Goal: Information Seeking & Learning: Learn about a topic

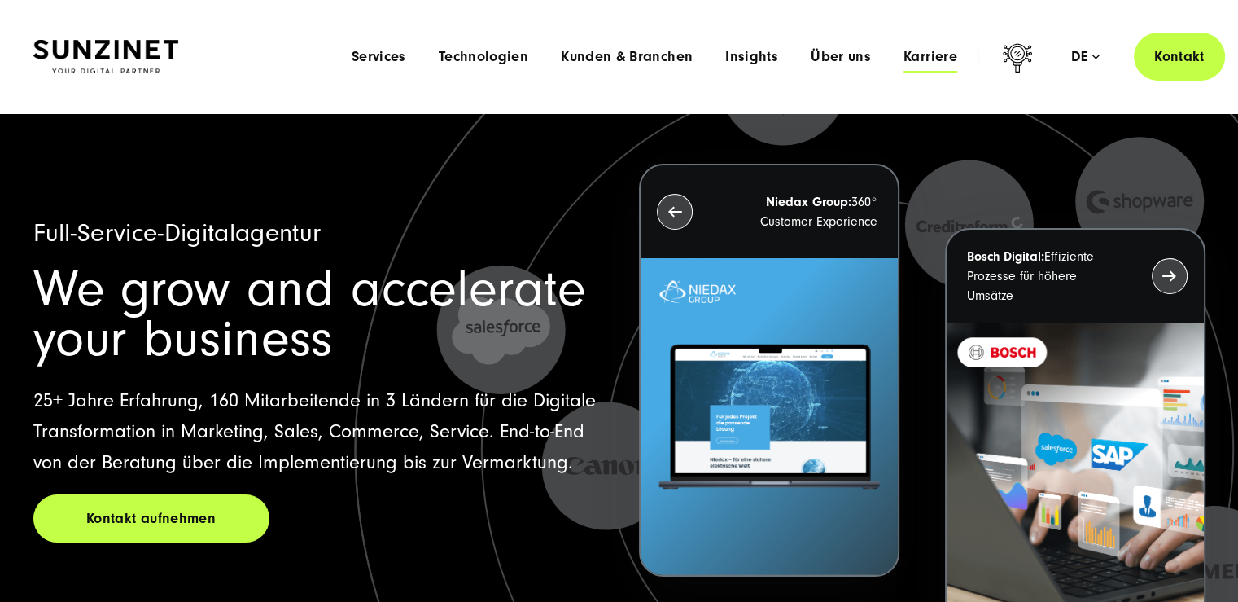
click at [920, 51] on span "Karriere" at bounding box center [931, 57] width 54 height 16
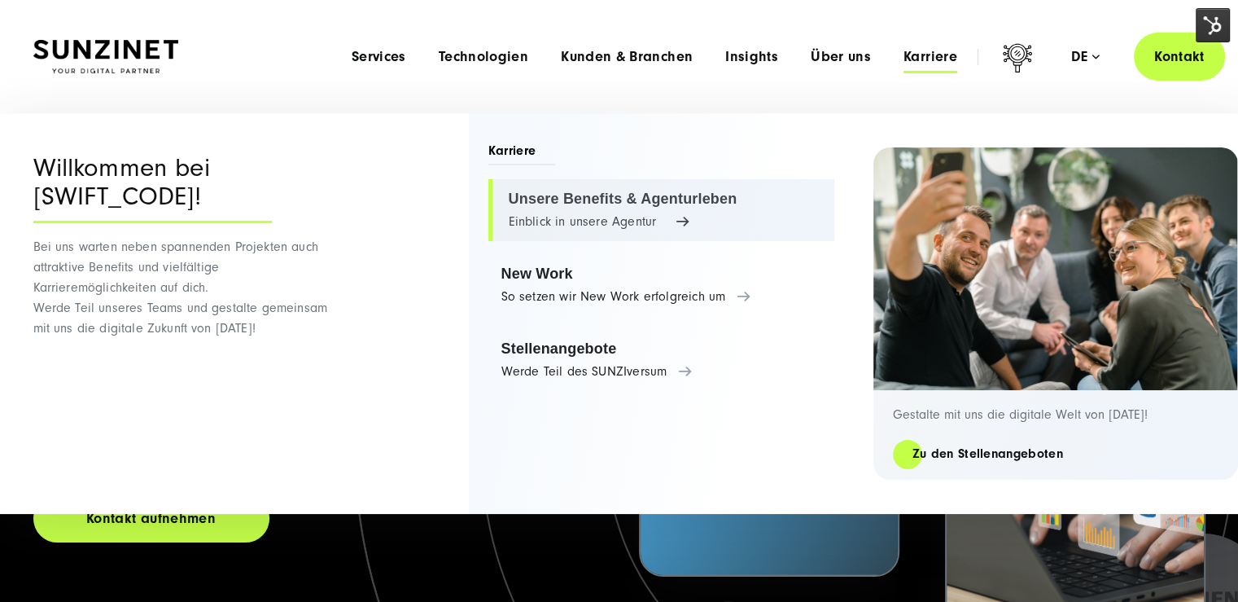
click at [638, 215] on link "Unsere Benefits & Agenturleben Einblick in unsere Agentur" at bounding box center [661, 210] width 346 height 62
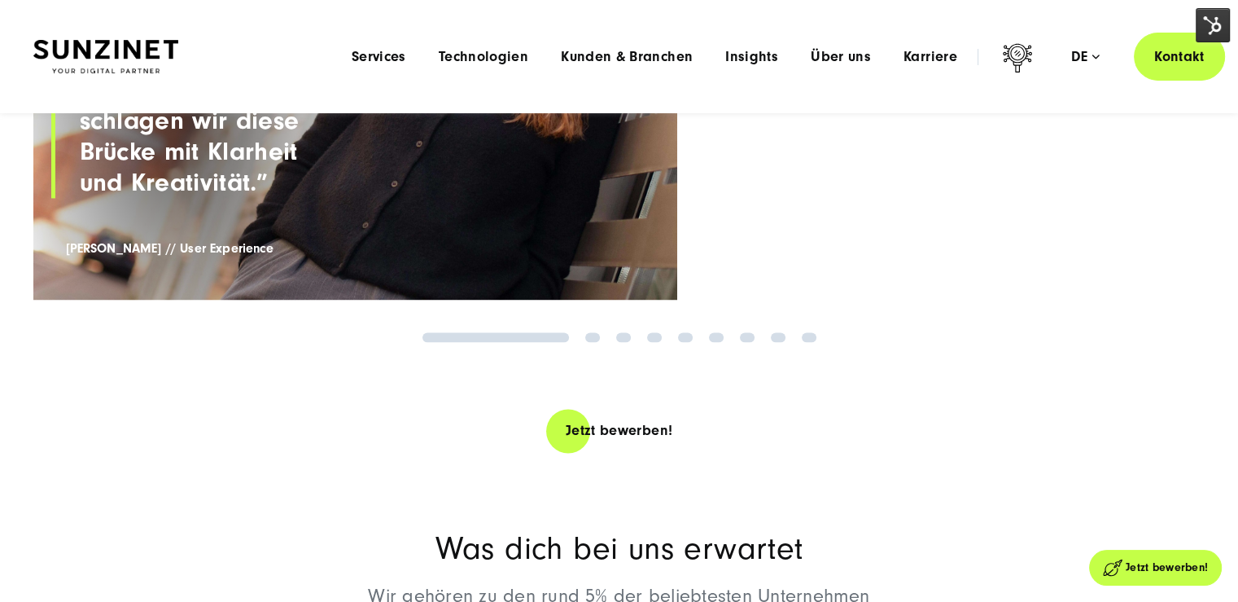
scroll to position [2198, 0]
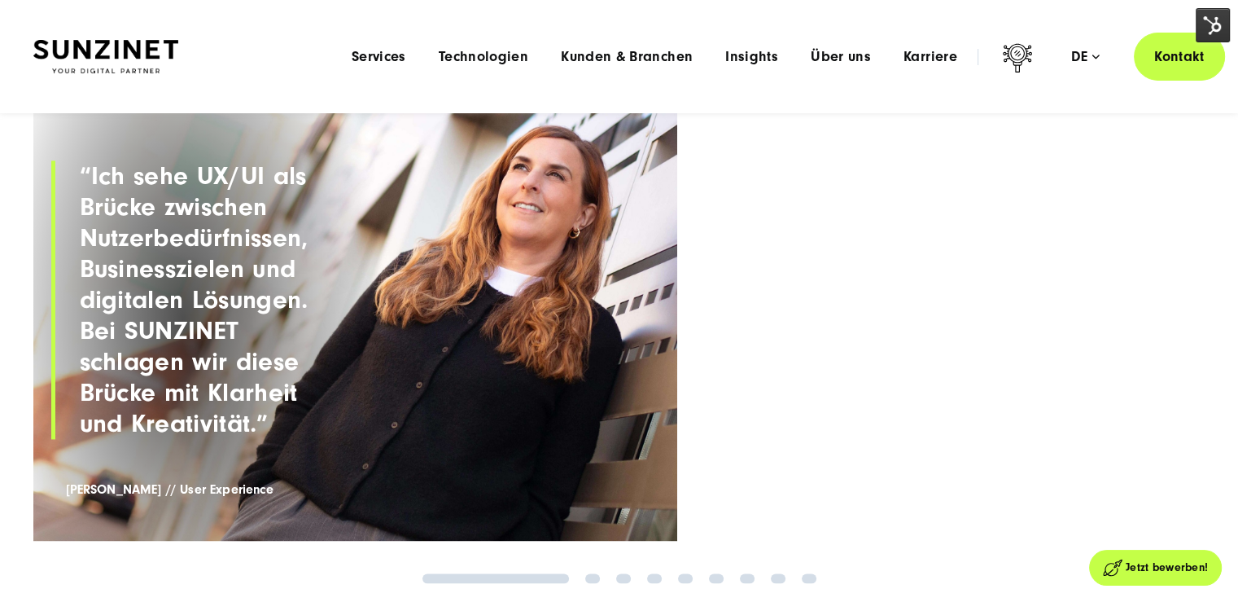
drag, startPoint x: 633, startPoint y: 409, endPoint x: 348, endPoint y: 431, distance: 285.7
click at [356, 430] on figure at bounding box center [355, 324] width 645 height 431
click at [597, 580] on link "2" at bounding box center [592, 578] width 15 height 10
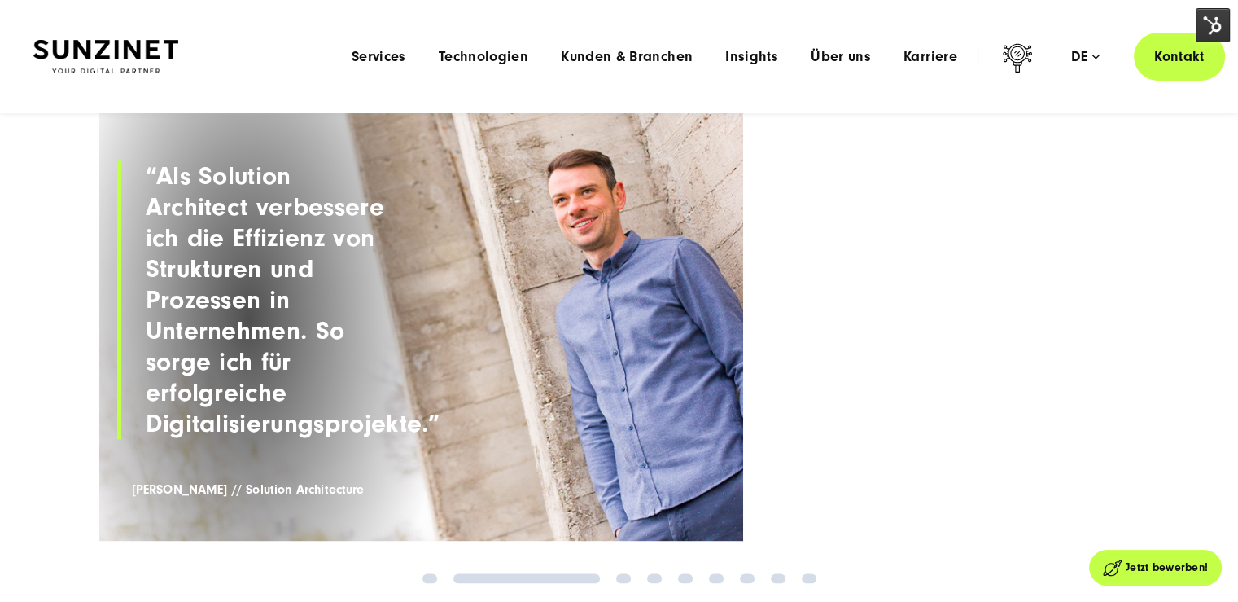
click at [624, 579] on link "3" at bounding box center [623, 578] width 15 height 10
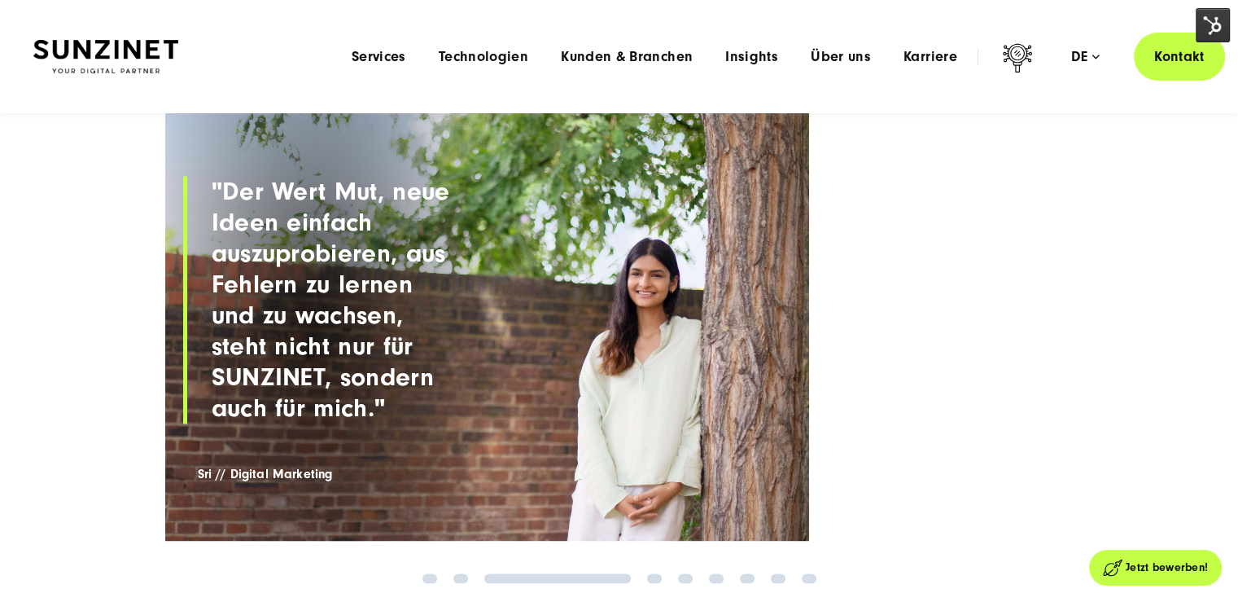
click at [652, 579] on link "4" at bounding box center [654, 578] width 15 height 10
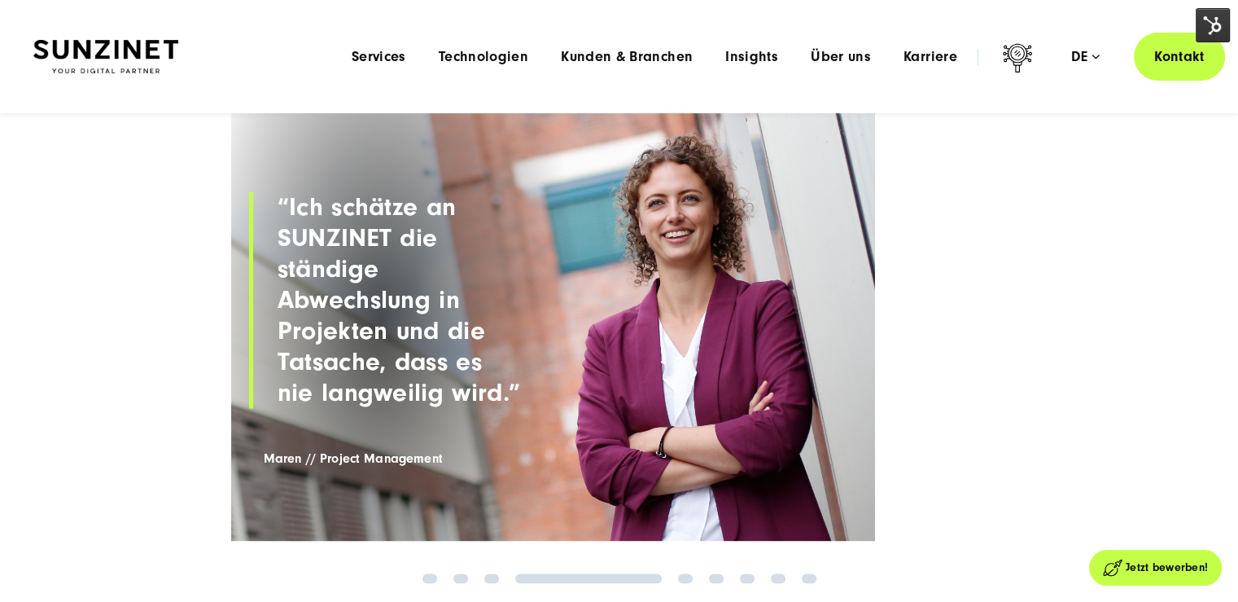
click at [678, 577] on link "5" at bounding box center [685, 578] width 15 height 10
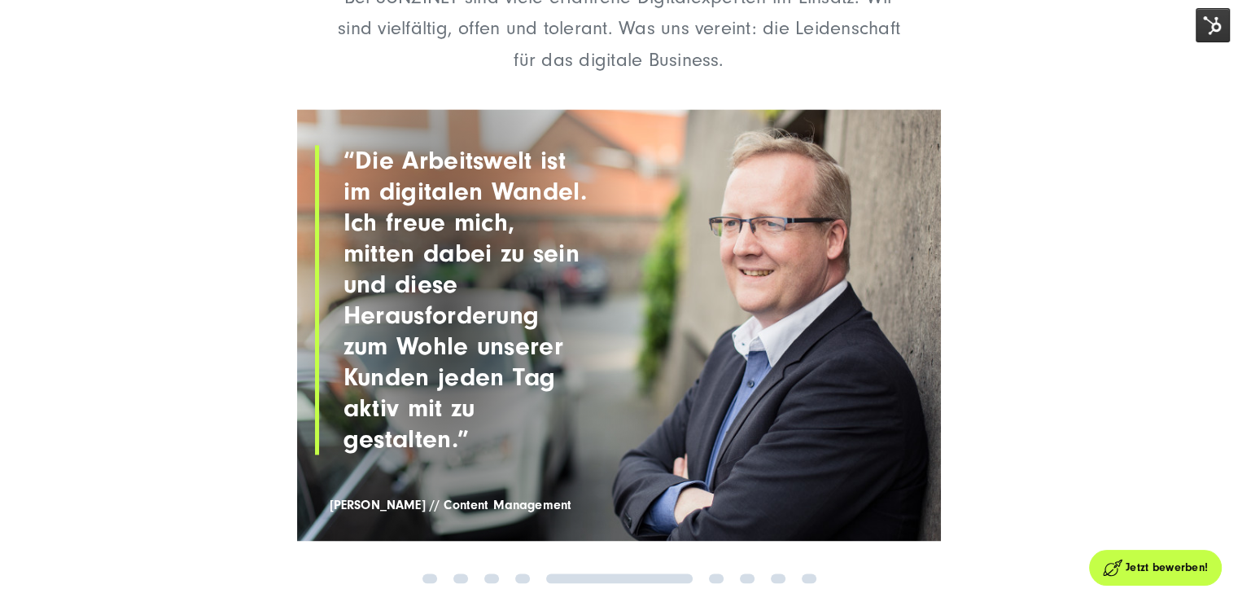
scroll to position [2361, 0]
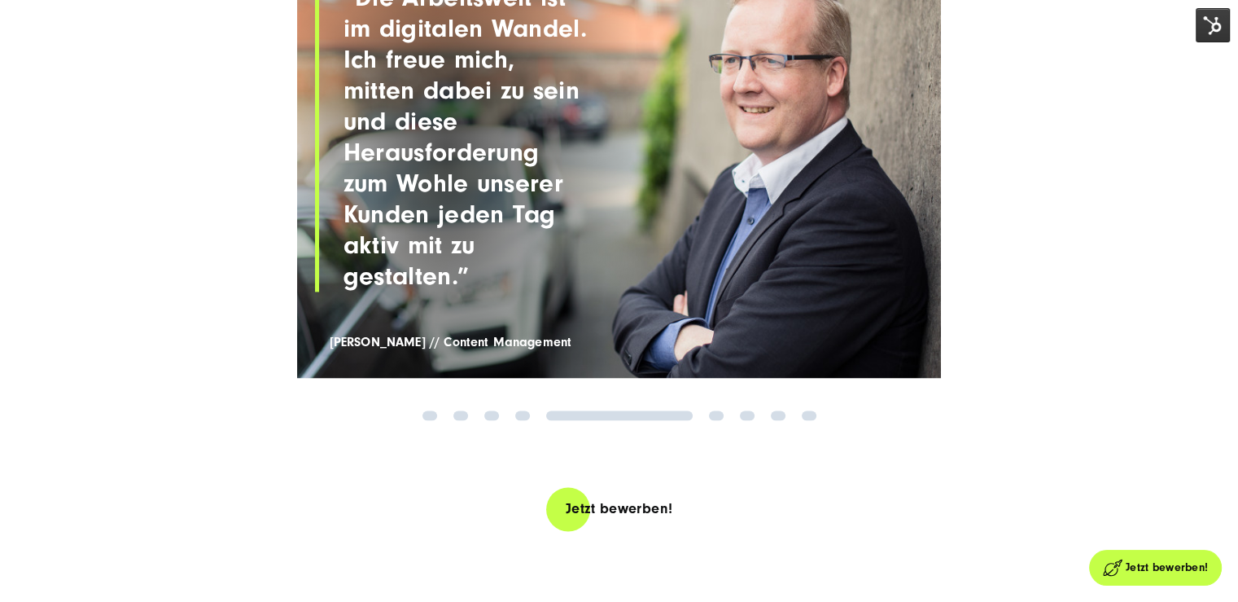
click at [722, 418] on li "6" at bounding box center [716, 415] width 15 height 10
click at [722, 418] on link "6" at bounding box center [716, 415] width 15 height 10
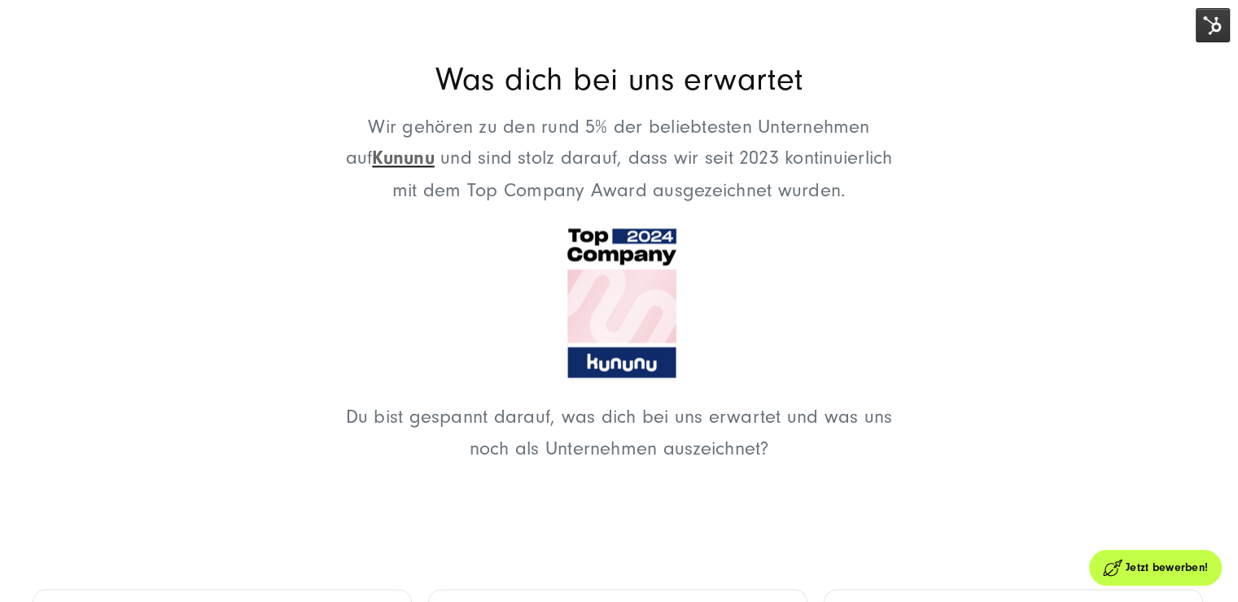
scroll to position [3012, 0]
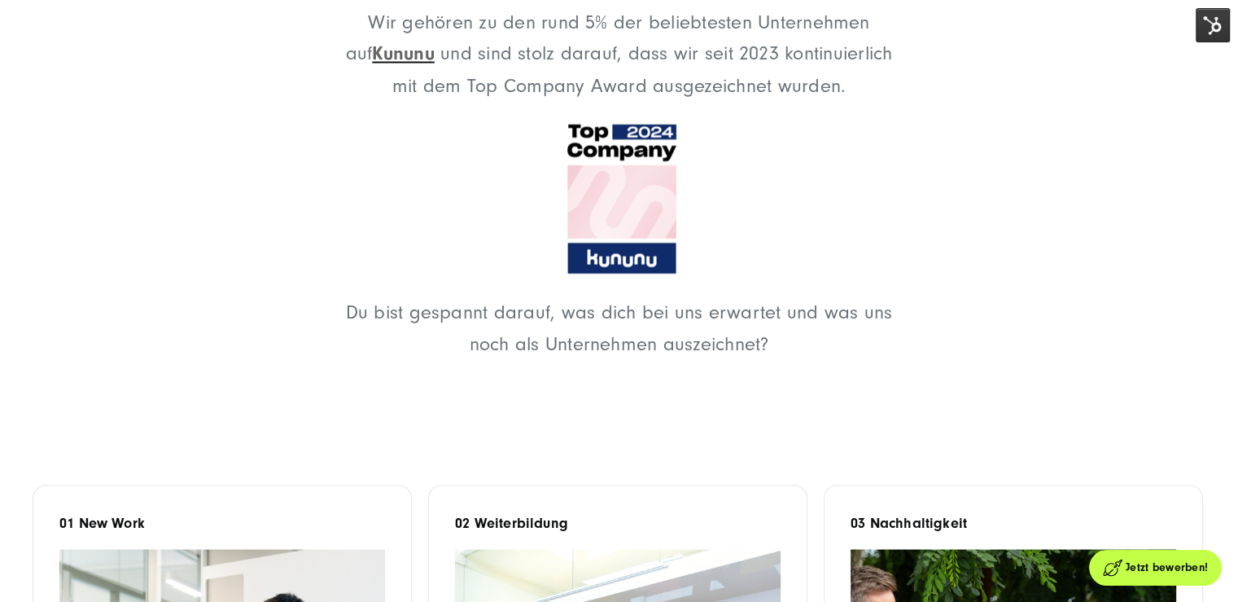
click at [1211, 33] on img at bounding box center [1213, 25] width 34 height 34
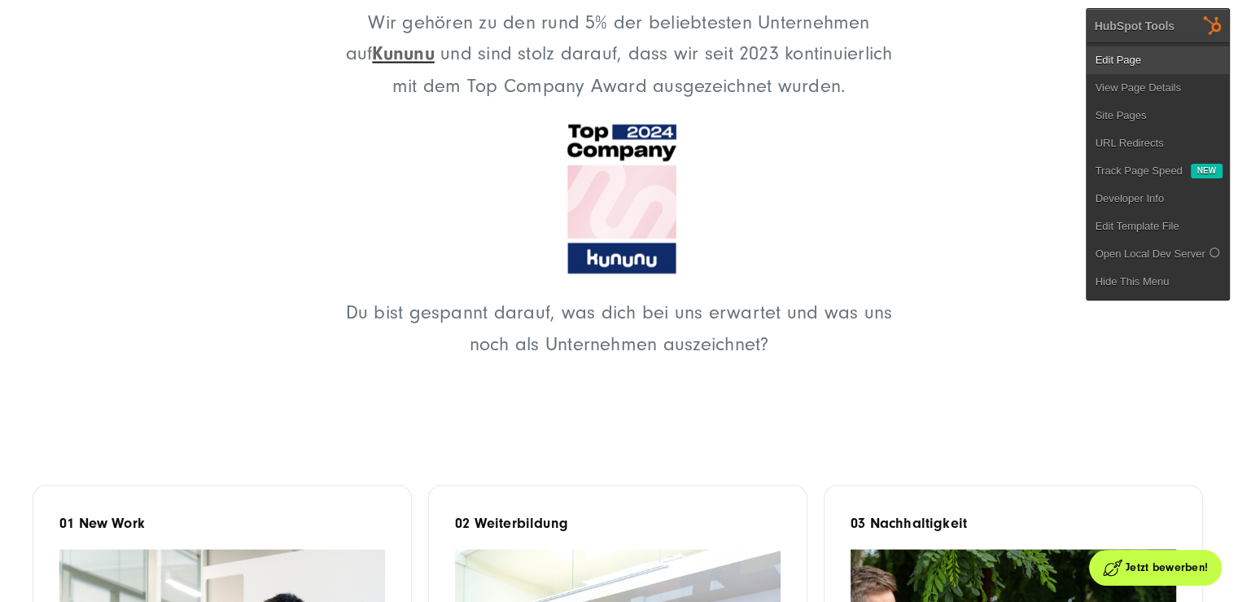
click at [1185, 49] on link "Edit Page" at bounding box center [1158, 60] width 142 height 28
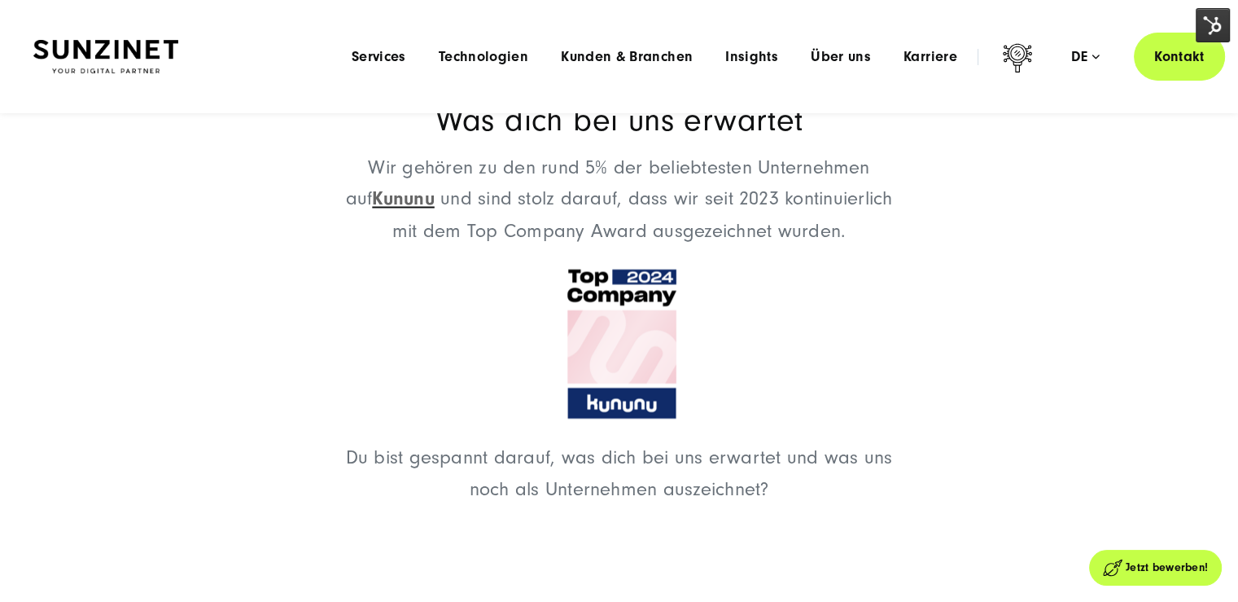
scroll to position [2686, 0]
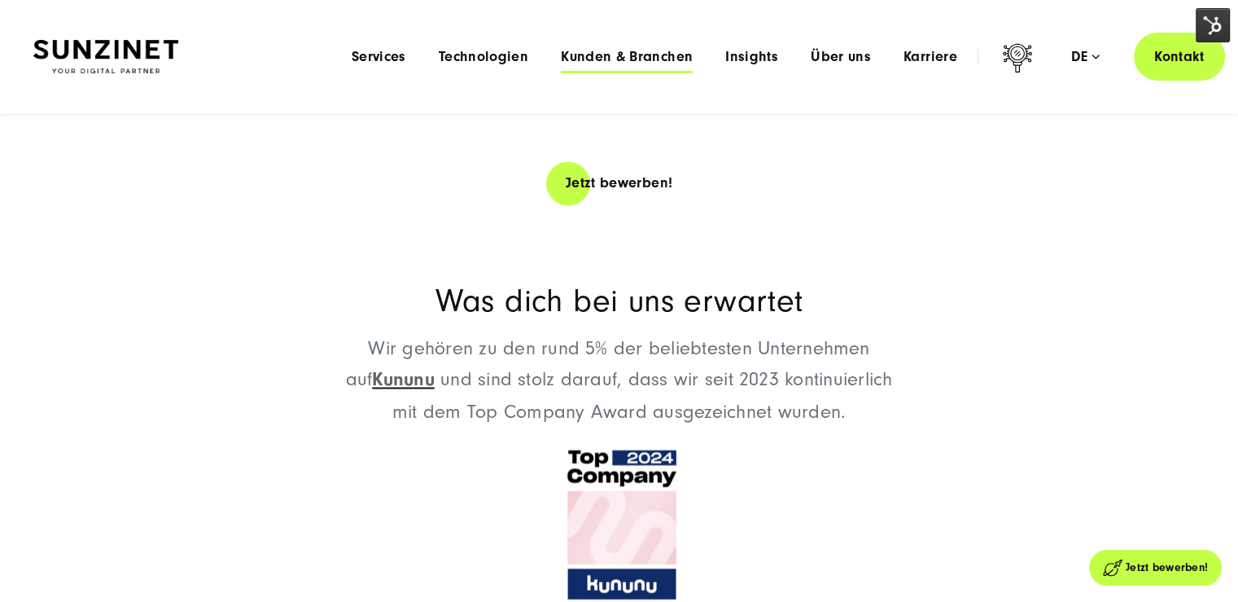
click at [640, 56] on span "Kunden & Branchen" at bounding box center [627, 57] width 132 height 16
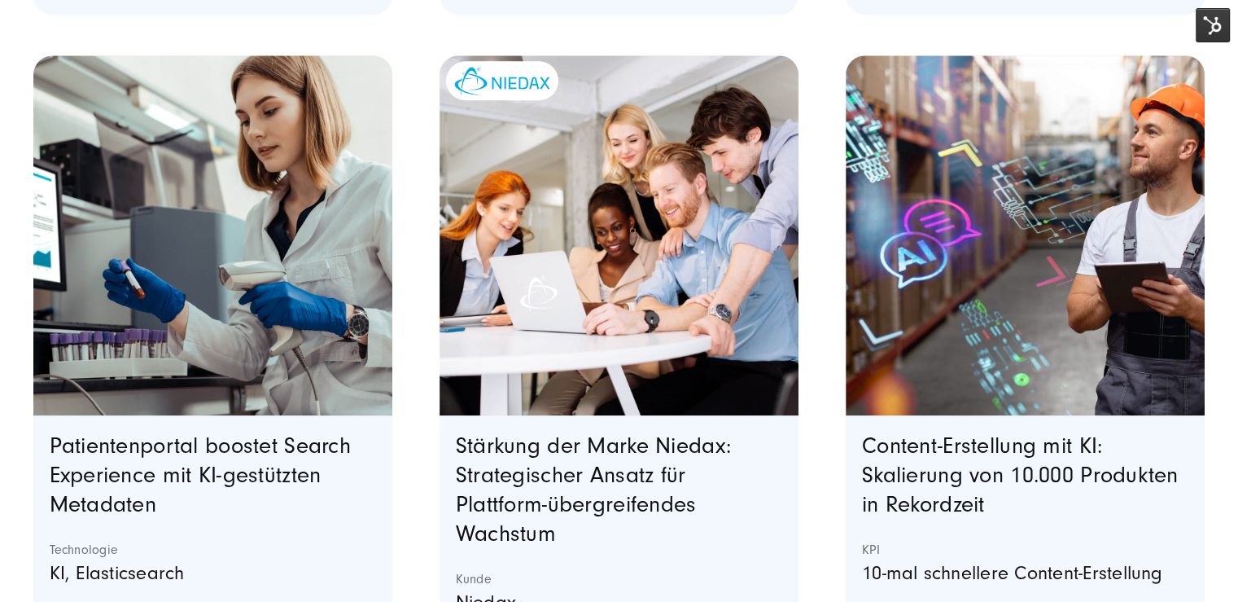
scroll to position [1302, 0]
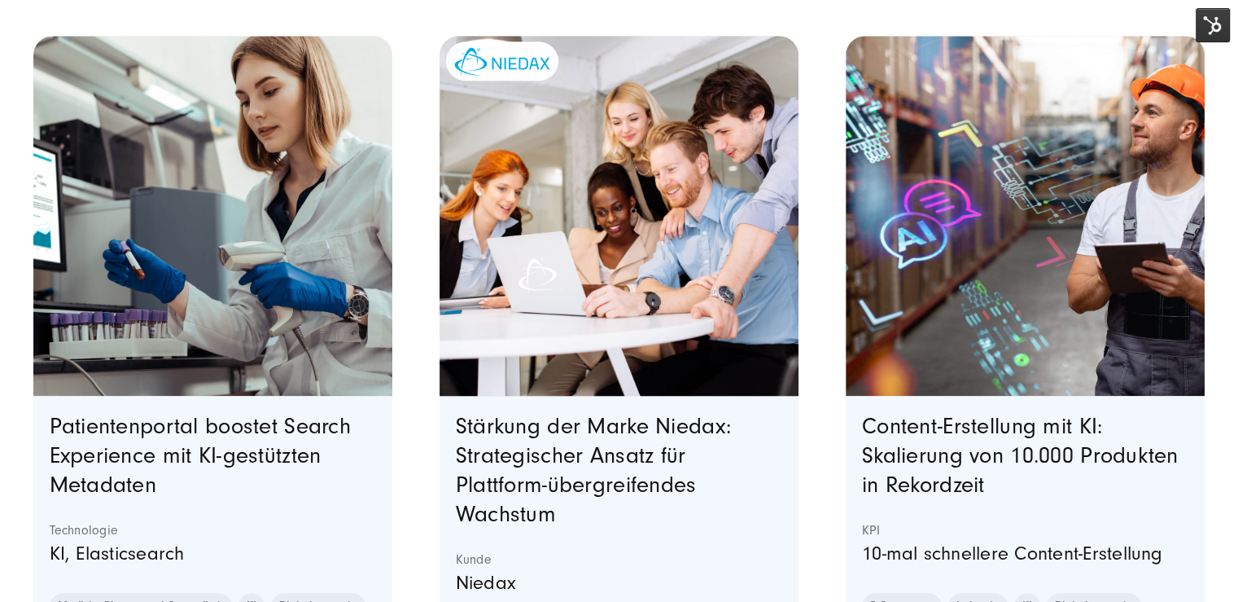
click at [638, 317] on img "Featured image: Fünf junge Berufstätige sitzen lächelnd um einen Laptop herum u…" at bounding box center [618, 216] width 366 height 366
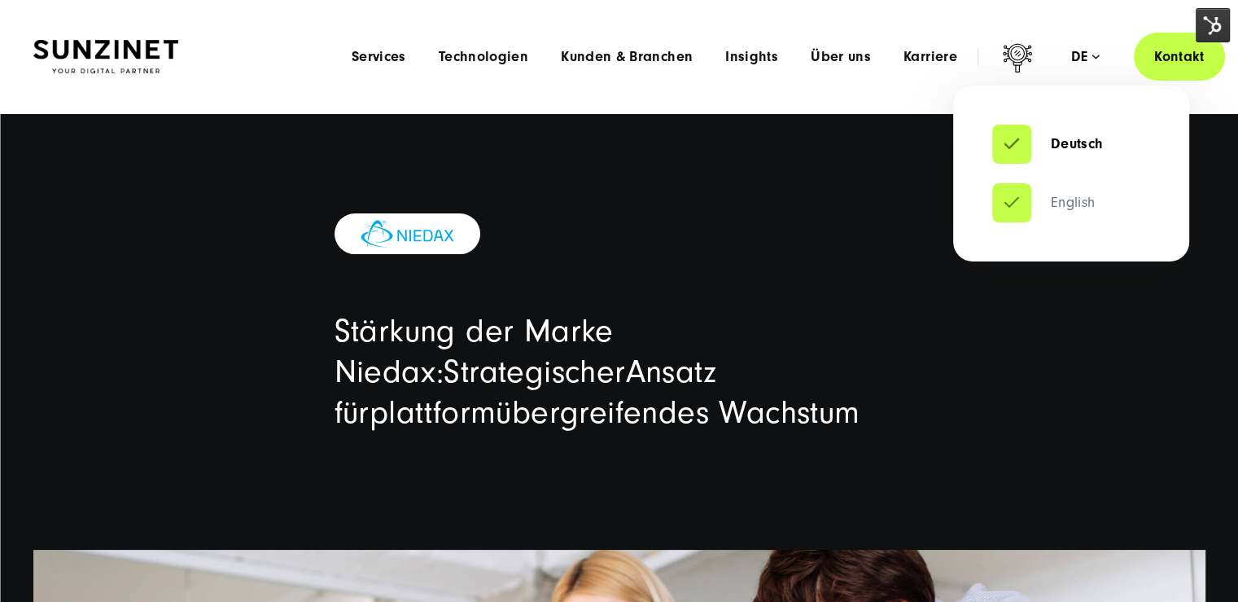
click at [1003, 197] on link "English" at bounding box center [1043, 203] width 103 height 16
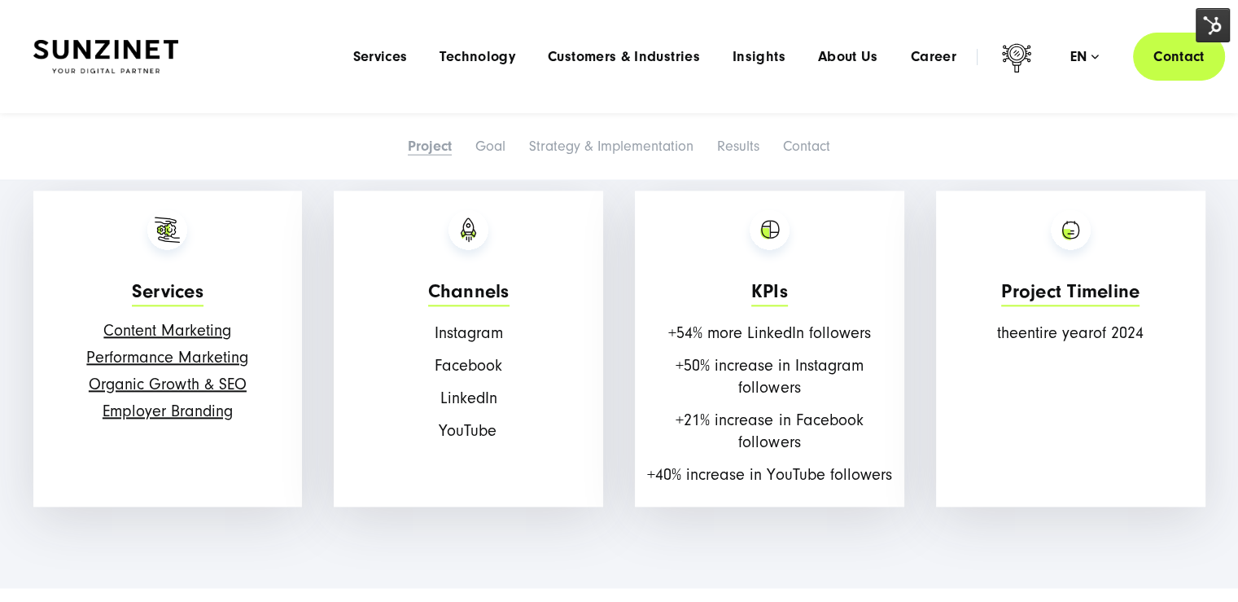
scroll to position [1872, 0]
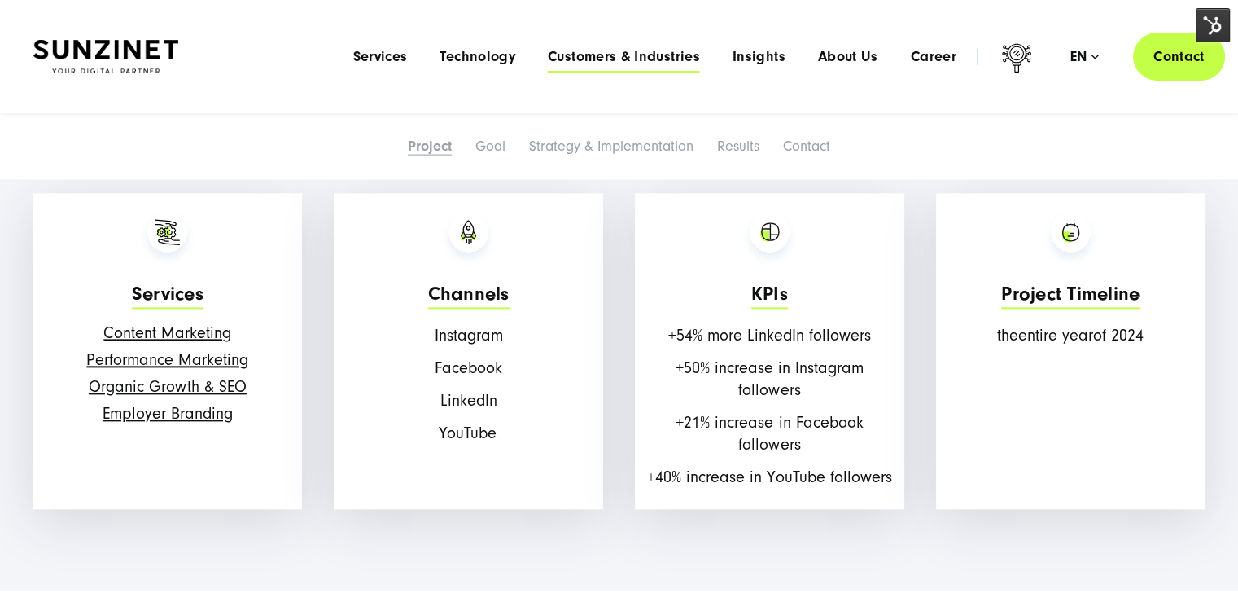
click at [666, 53] on span "Customers & Industries" at bounding box center [624, 57] width 152 height 16
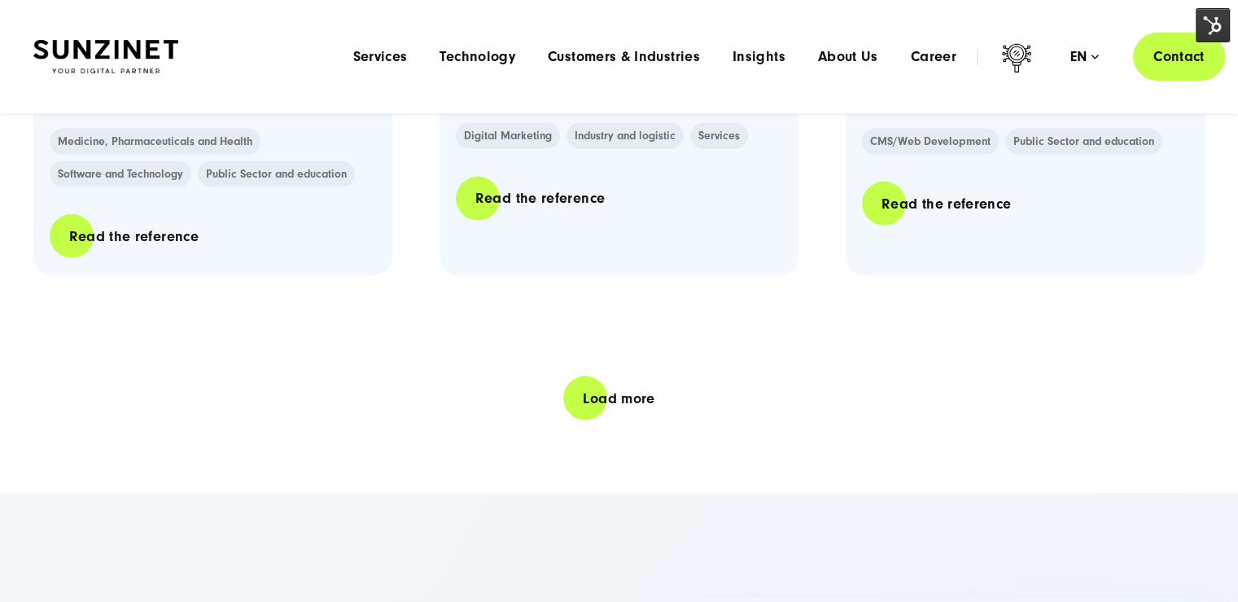
scroll to position [3419, 0]
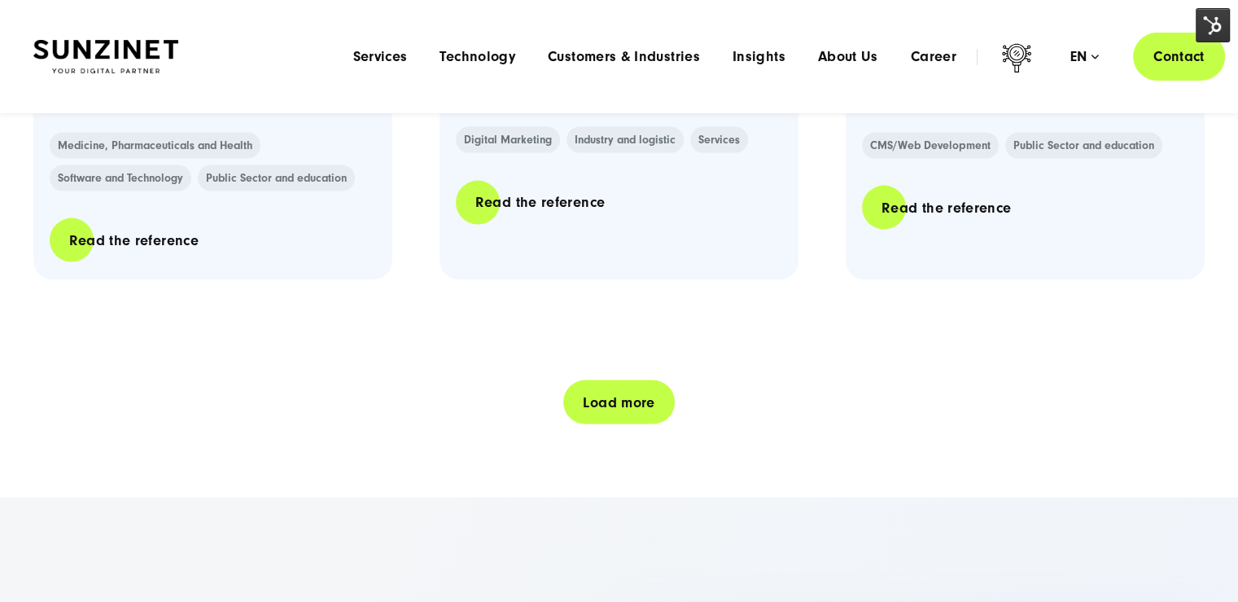
click at [623, 398] on link "Load more" at bounding box center [618, 402] width 111 height 46
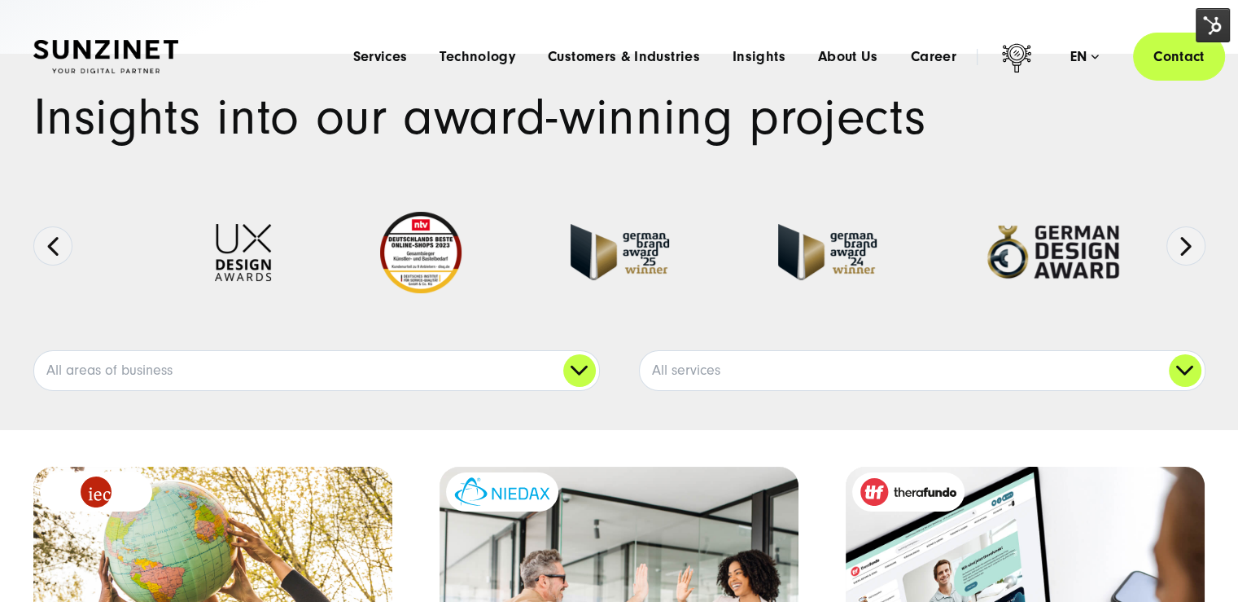
scroll to position [0, 0]
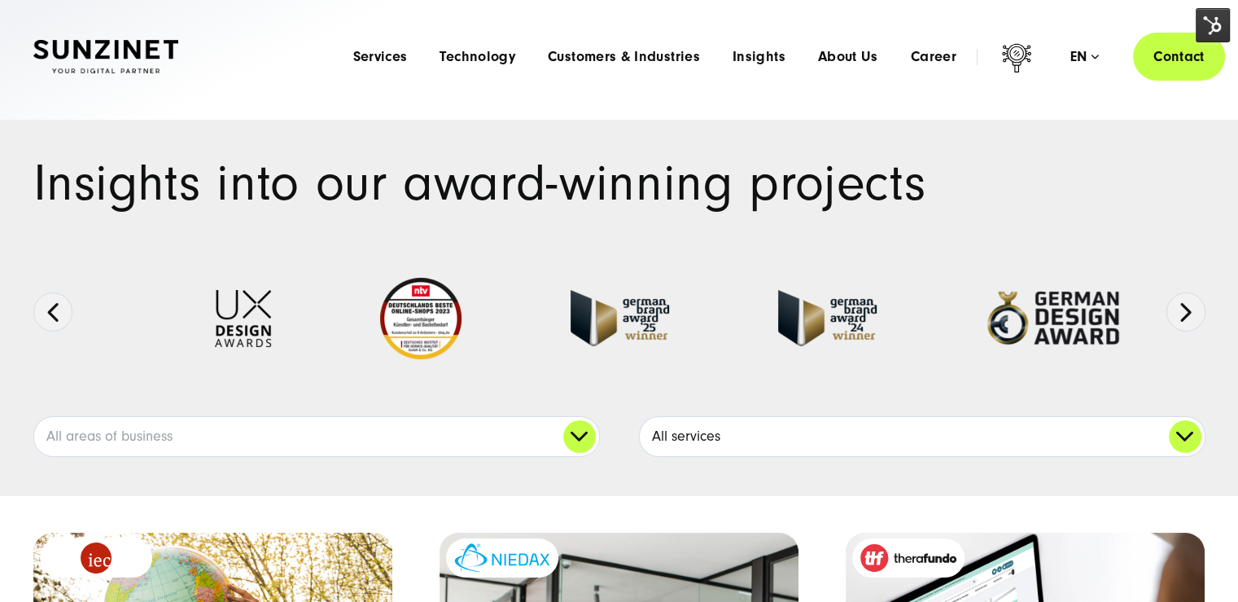
click at [786, 430] on link "All services" at bounding box center [922, 436] width 565 height 39
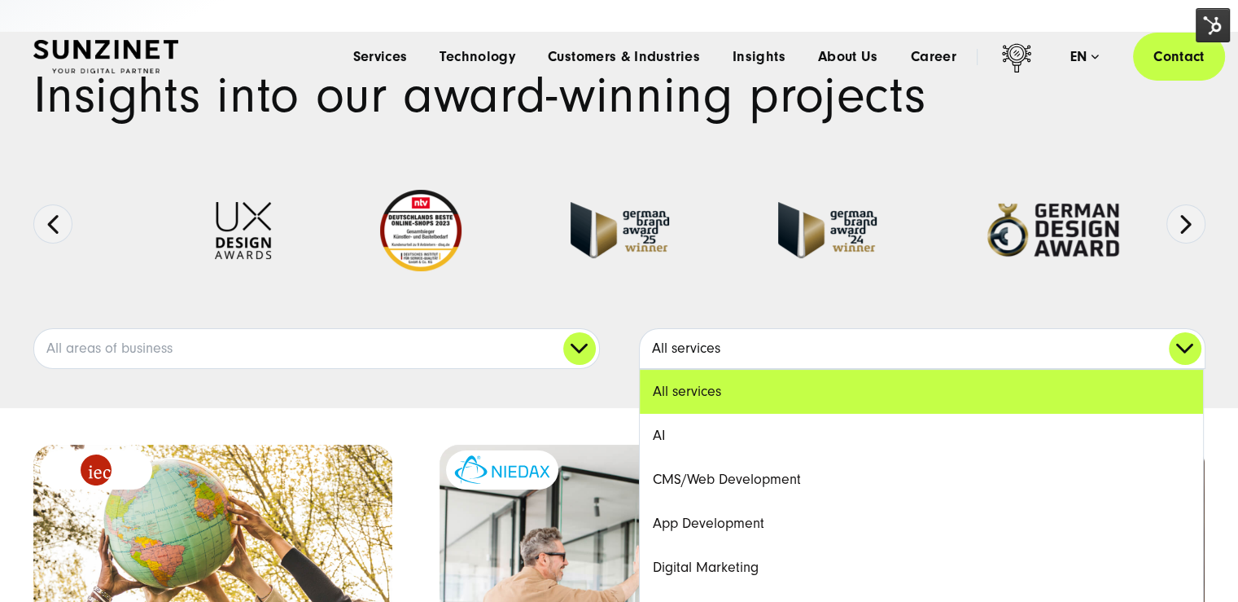
scroll to position [244, 0]
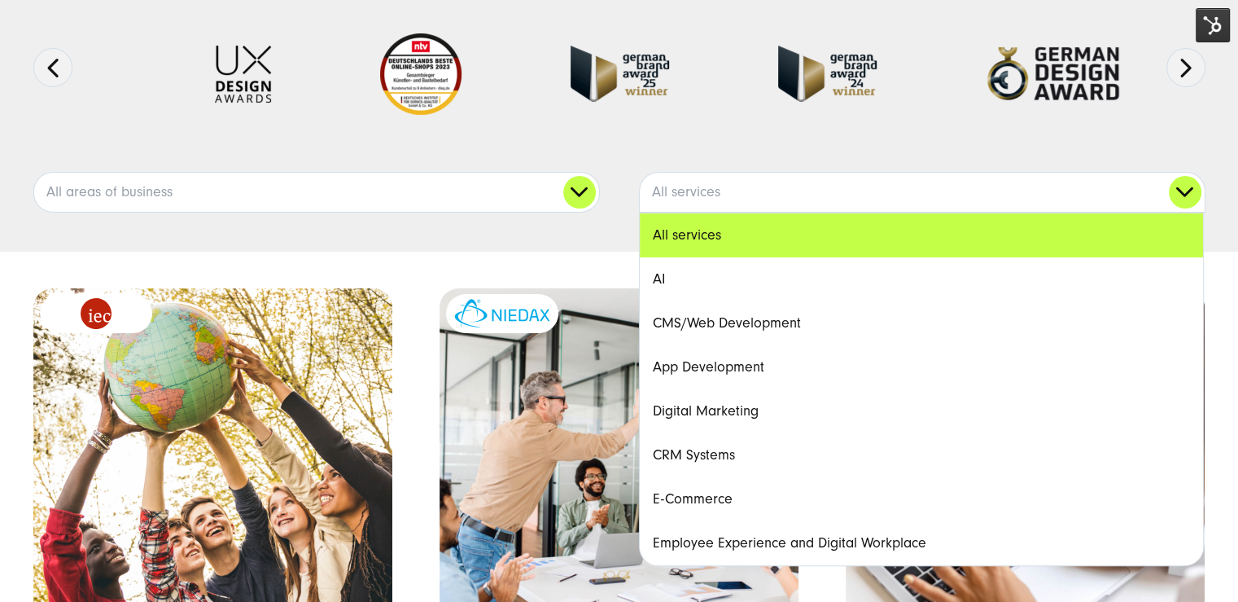
click at [812, 326] on link "CMS/Web Development" at bounding box center [921, 323] width 563 height 44
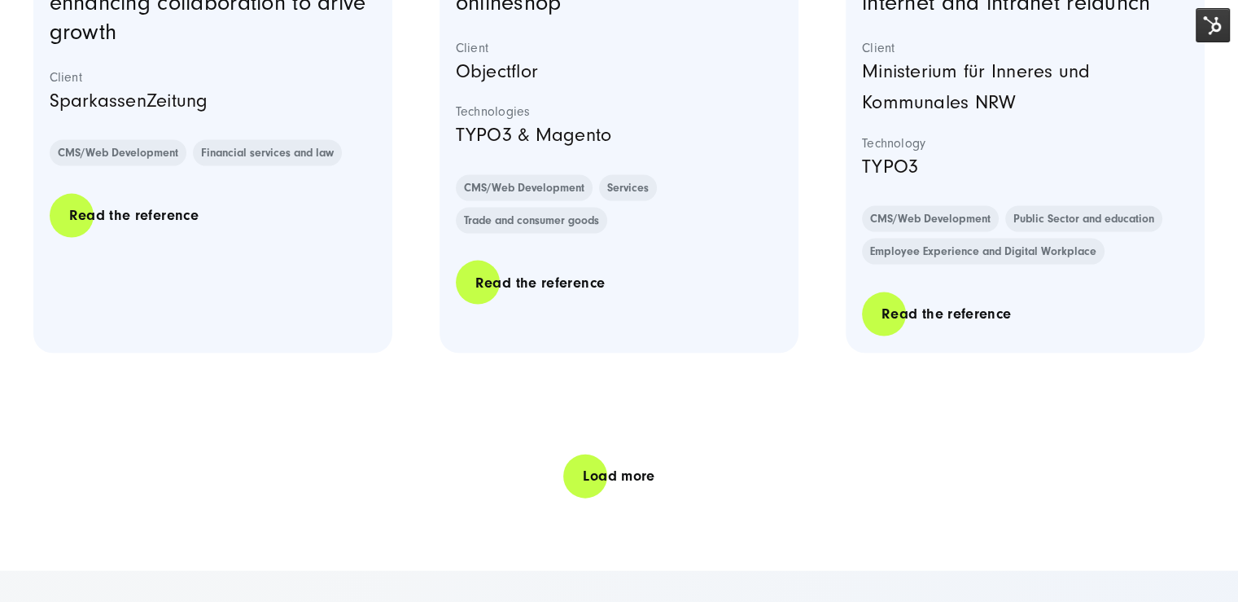
scroll to position [3500, 0]
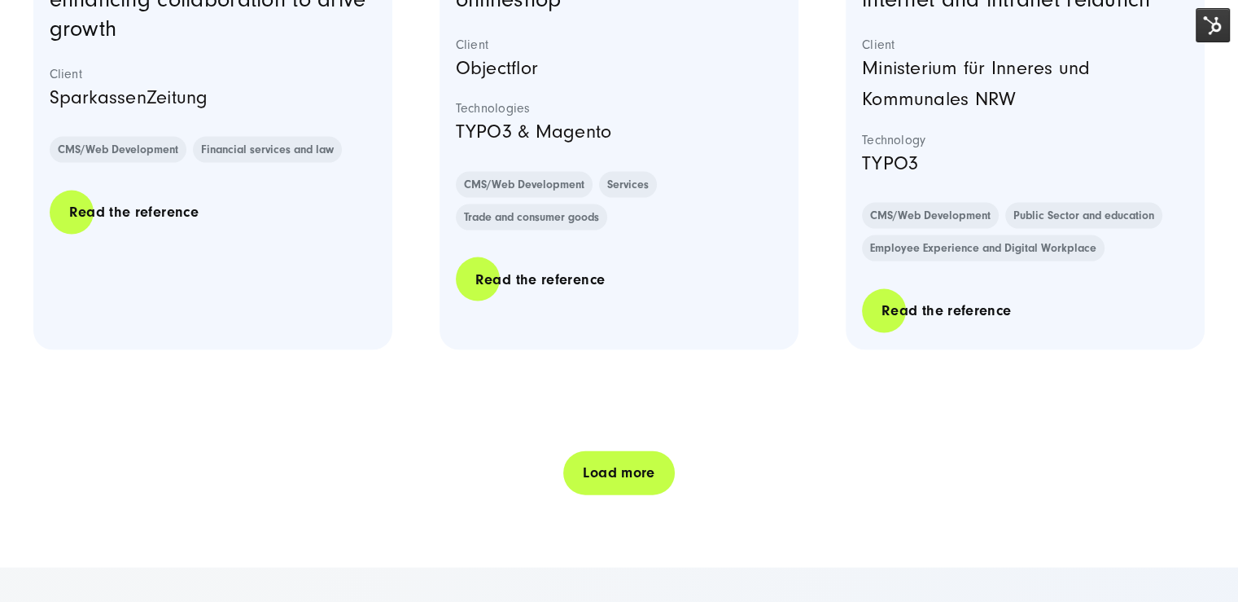
click at [602, 449] on link "Load more" at bounding box center [618, 472] width 111 height 46
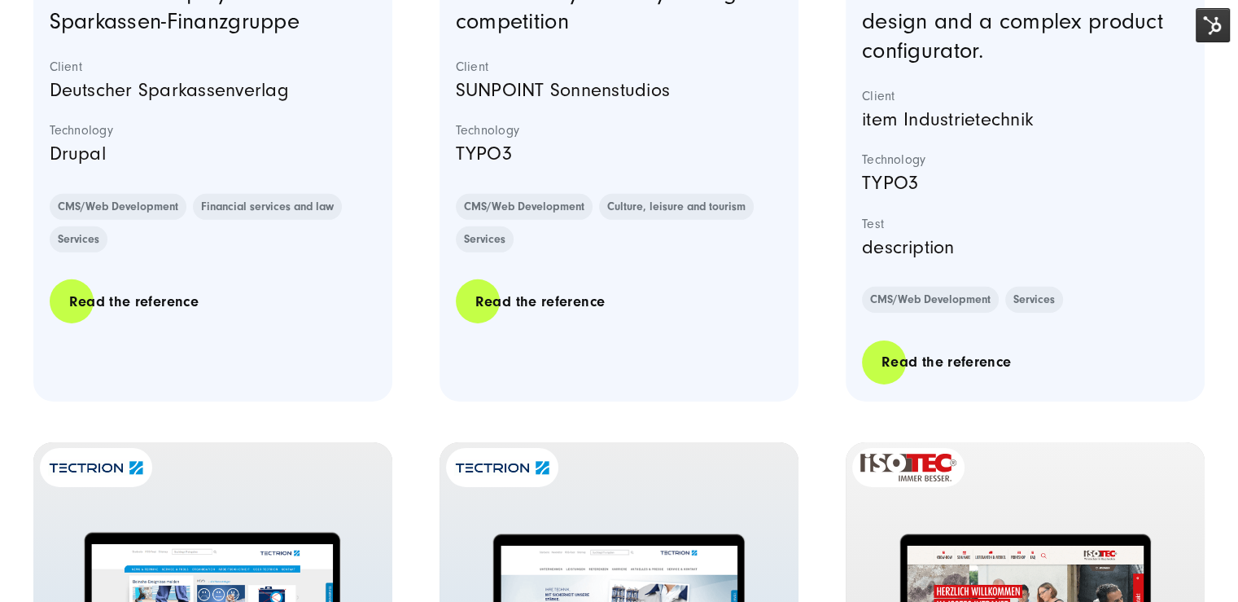
scroll to position [5128, 0]
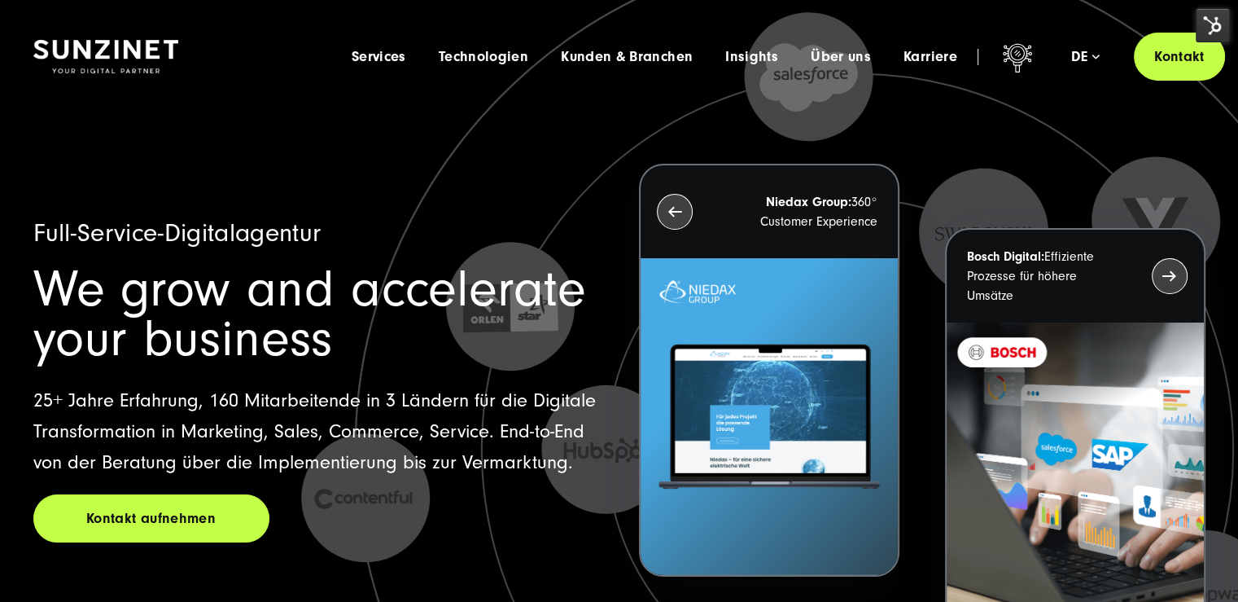
click at [1205, 35] on img at bounding box center [1213, 25] width 34 height 34
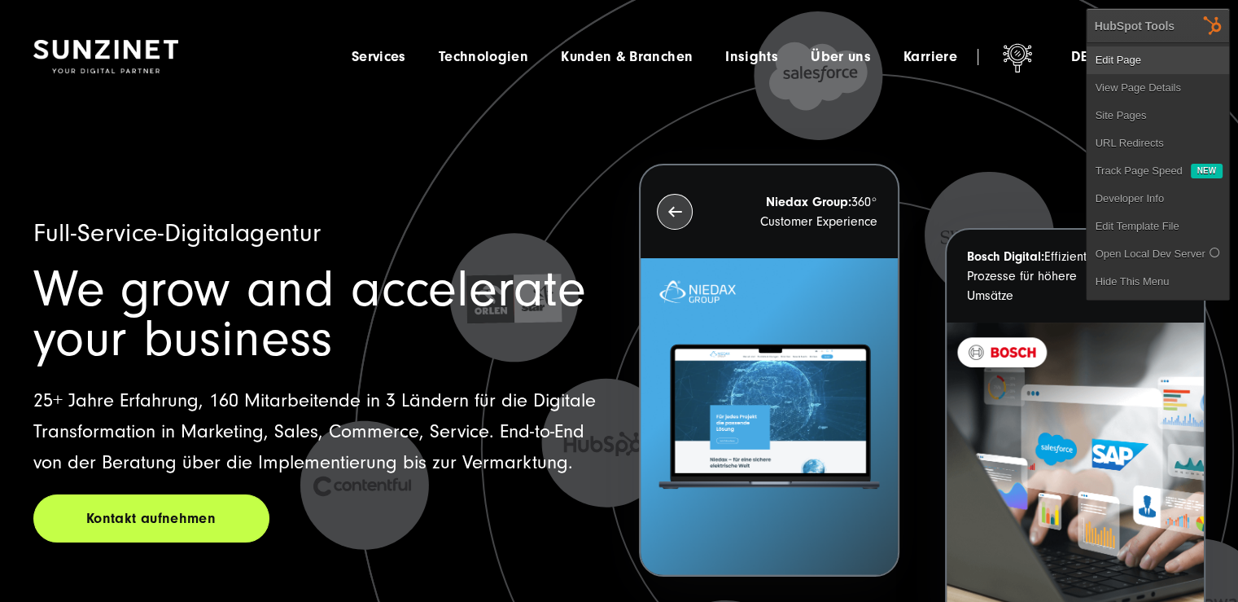
click at [1197, 54] on link "Edit Page" at bounding box center [1158, 60] width 142 height 28
